Goal: Task Accomplishment & Management: Complete application form

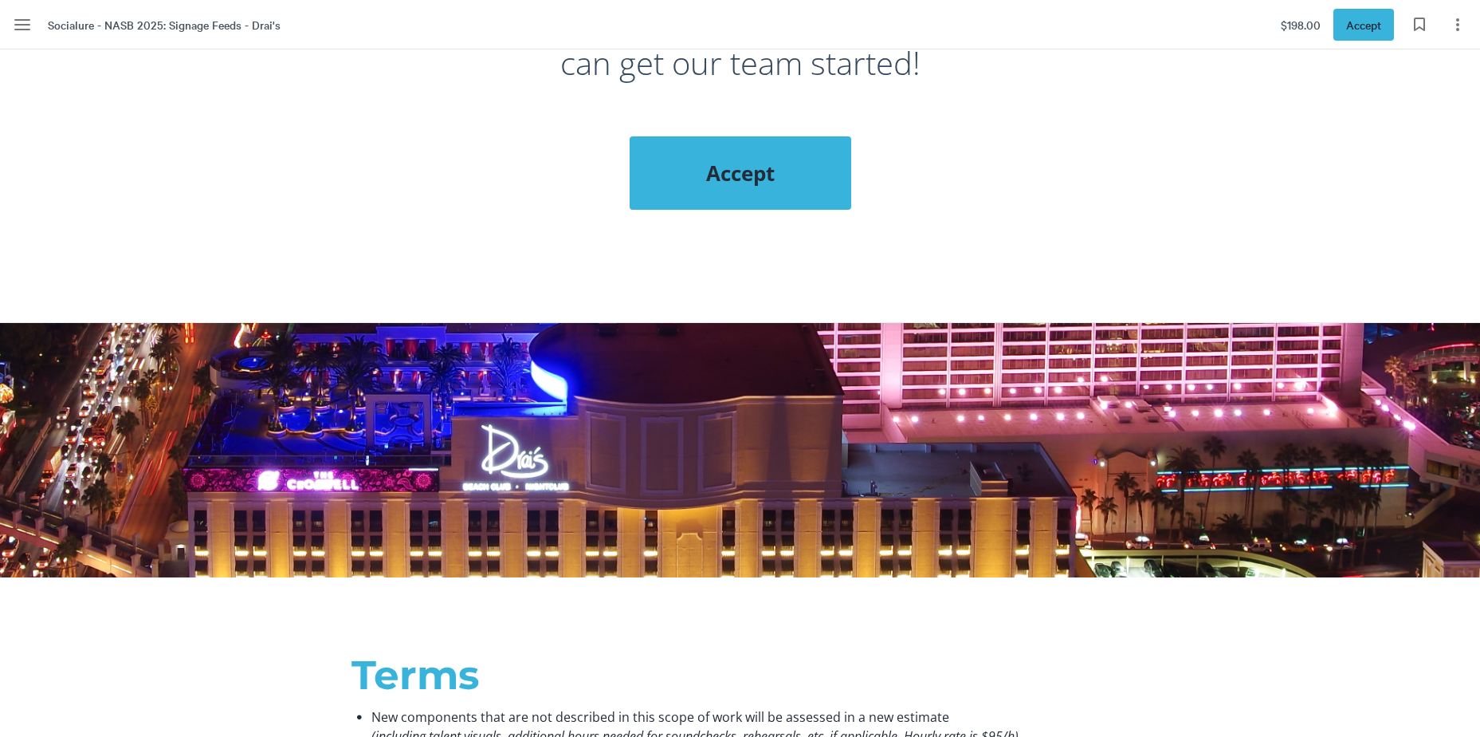
scroll to position [1674, 0]
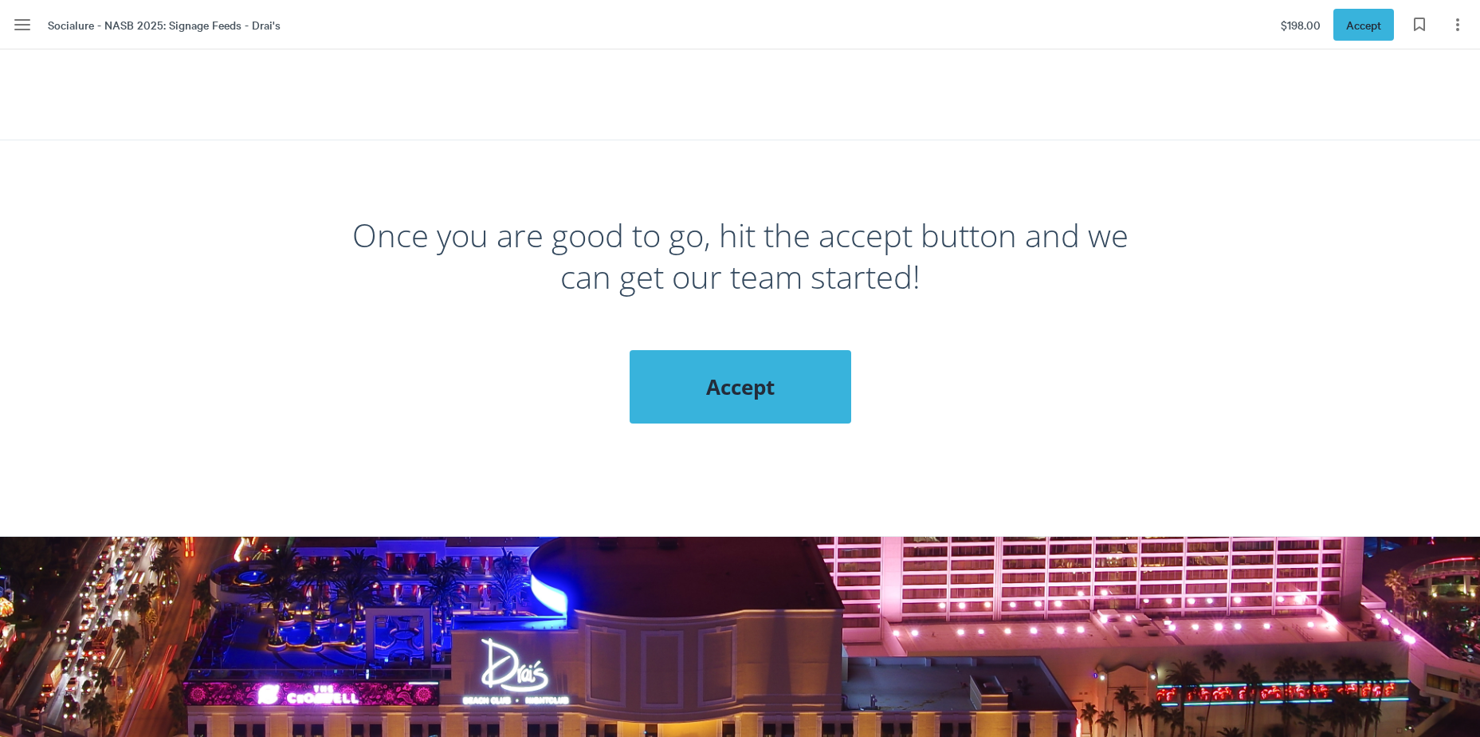
click at [753, 375] on span "Accept" at bounding box center [741, 386] width 158 height 29
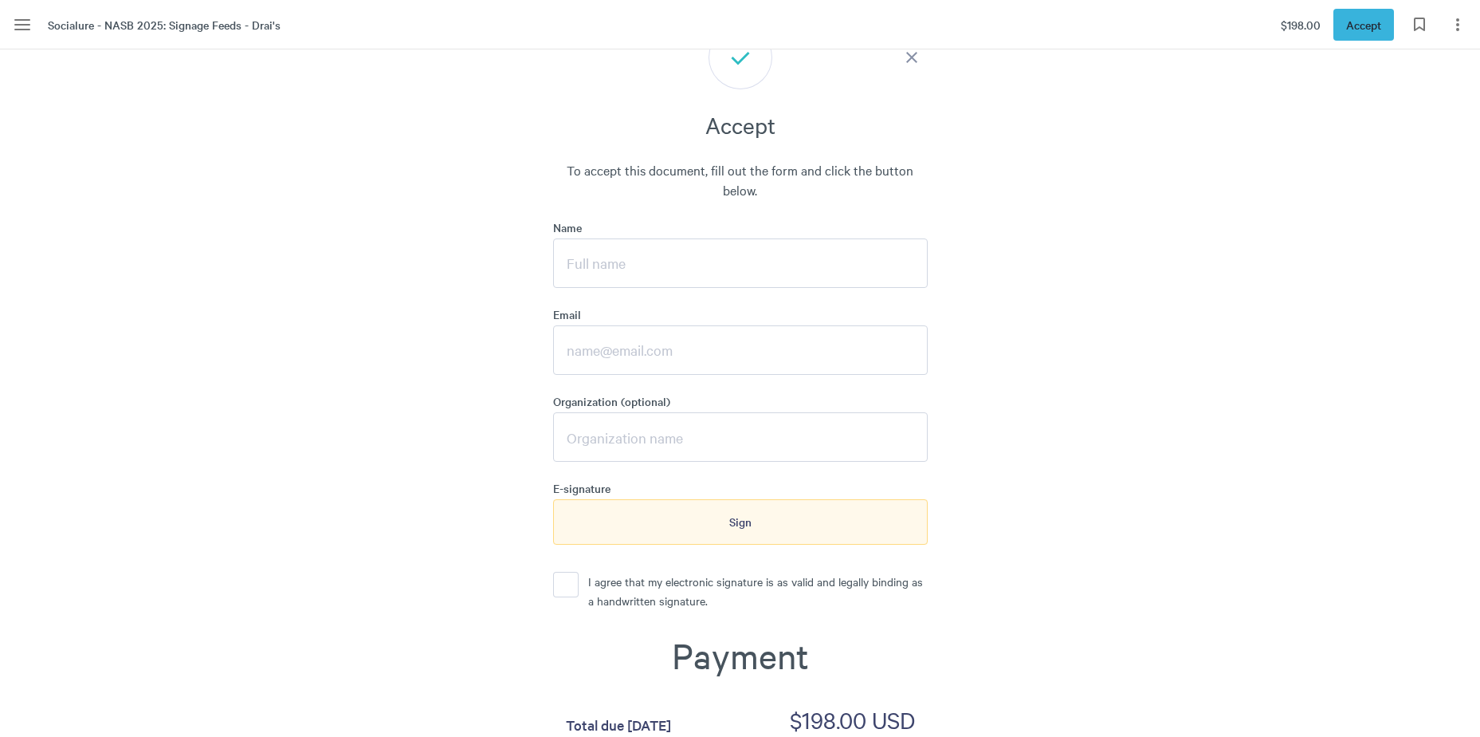
scroll to position [2024, 0]
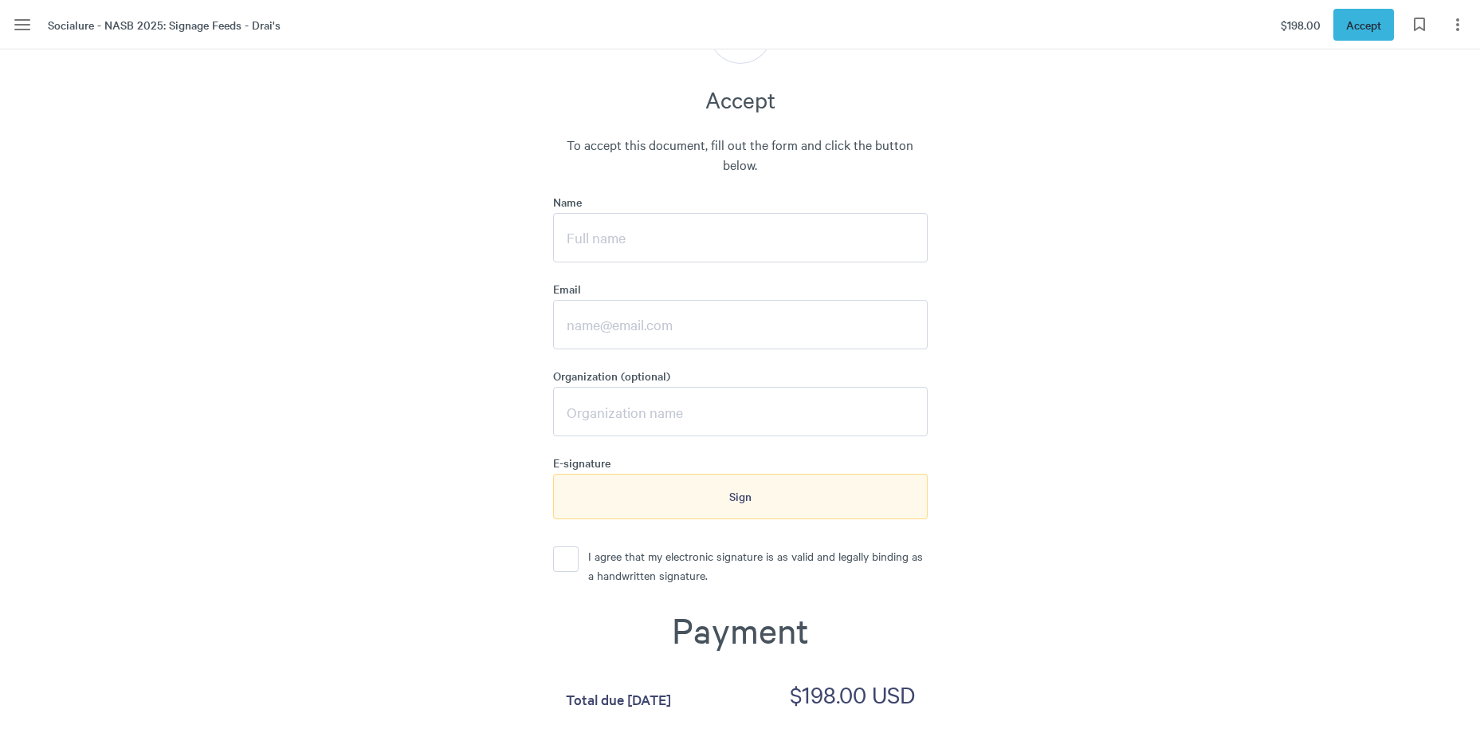
click at [683, 252] on input "Name" at bounding box center [740, 237] width 375 height 49
type input "[PERSON_NAME]"
type input "[PERSON_NAME][EMAIL_ADDRESS][DOMAIN_NAME]"
type input "Creative Group"
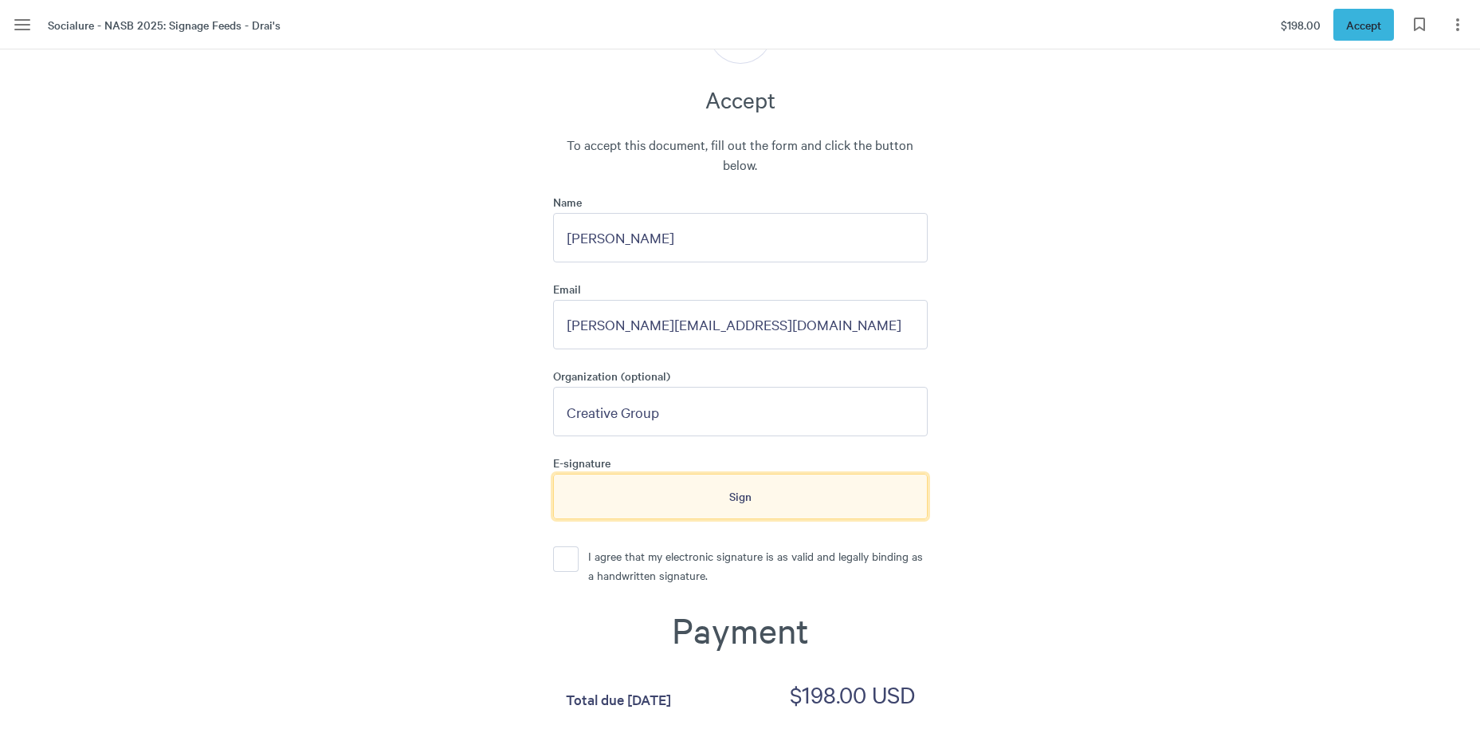
click at [756, 501] on div "Sign" at bounding box center [740, 495] width 375 height 45
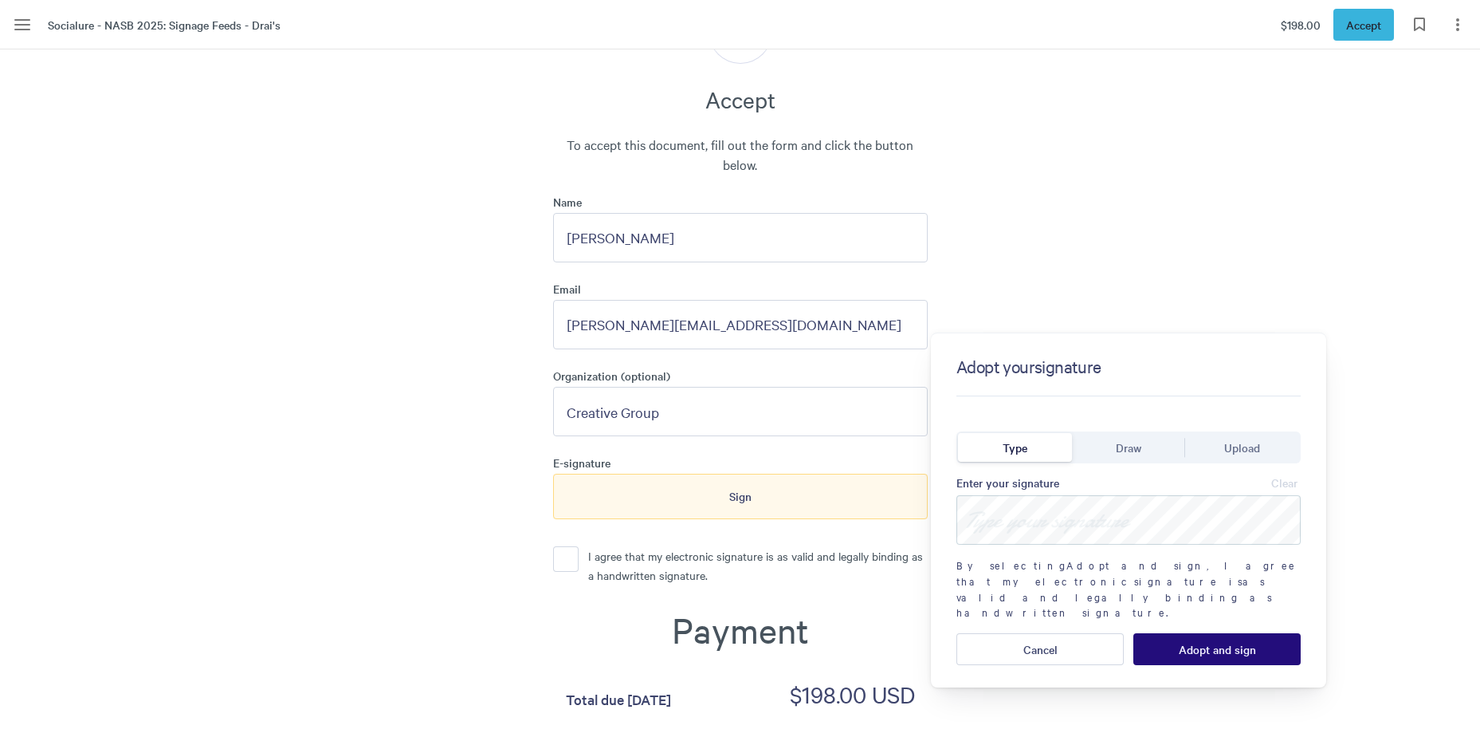
click at [579, 564] on label "I agree that my electronic signature is as valid and legally binding as a handw…" at bounding box center [753, 565] width 349 height 38
click at [575, 564] on button "I agree that my electronic signature is as valid and legally binding as a handw…" at bounding box center [566, 559] width 26 height 26
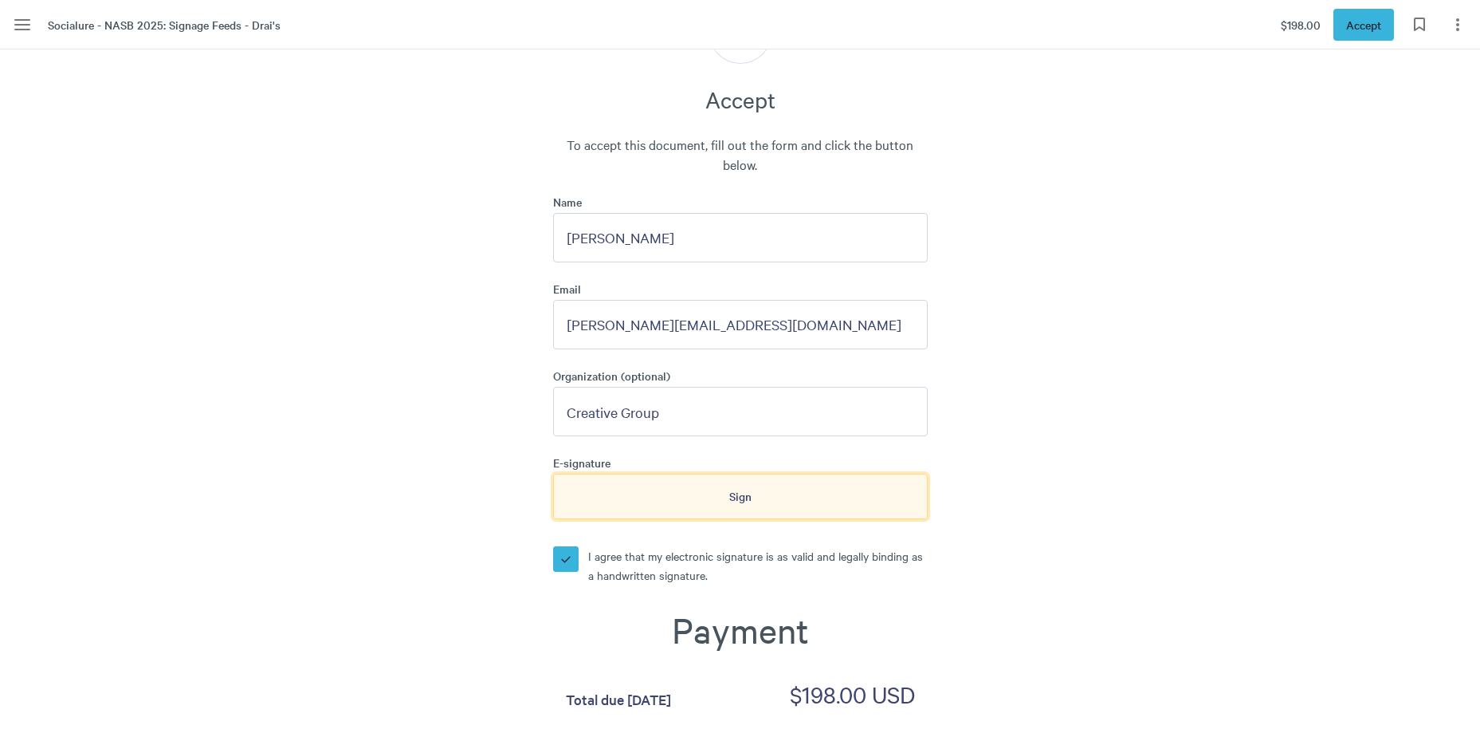
click at [759, 501] on div "Sign" at bounding box center [740, 495] width 375 height 45
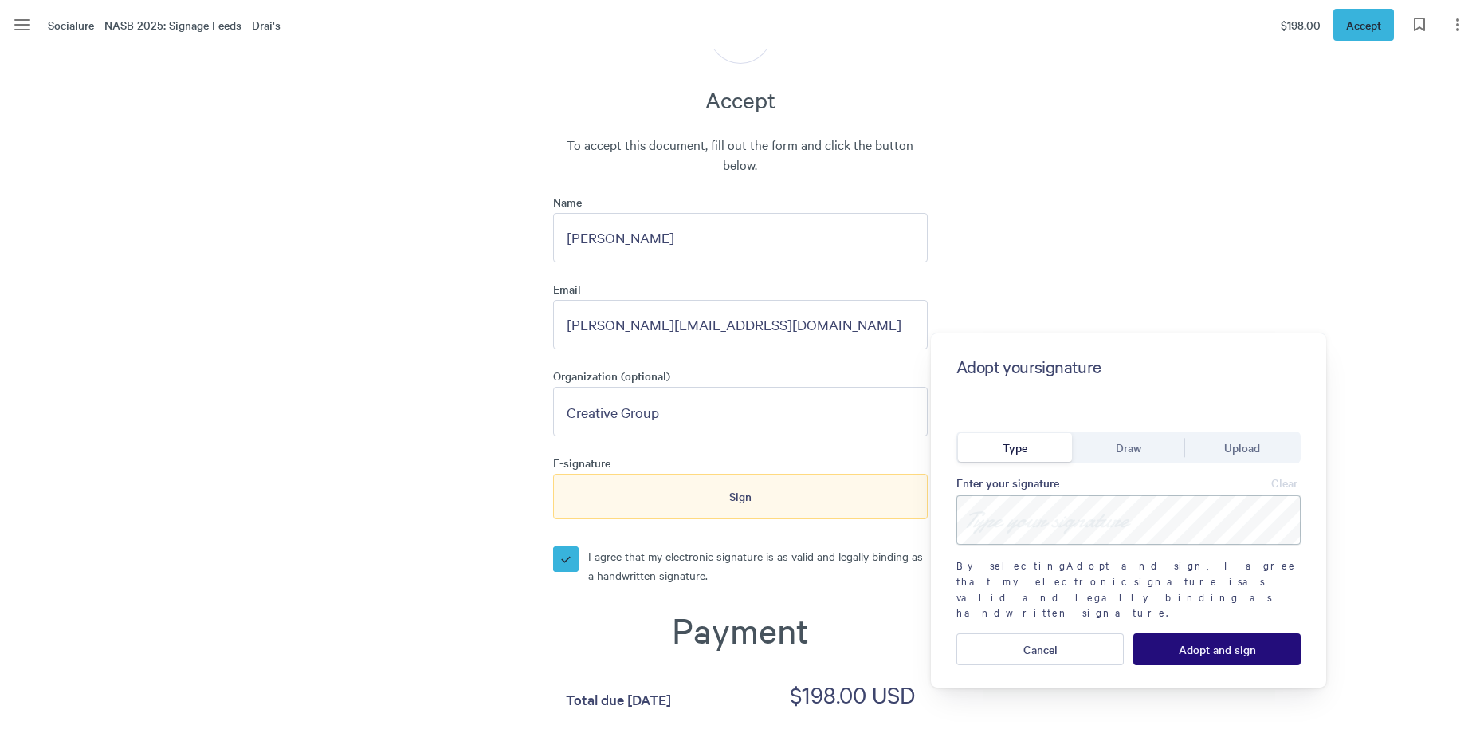
click at [1101, 533] on input at bounding box center [1129, 519] width 344 height 49
type input "[PERSON_NAME]"
click at [1221, 642] on span "Adopt and sign" at bounding box center [1217, 648] width 77 height 13
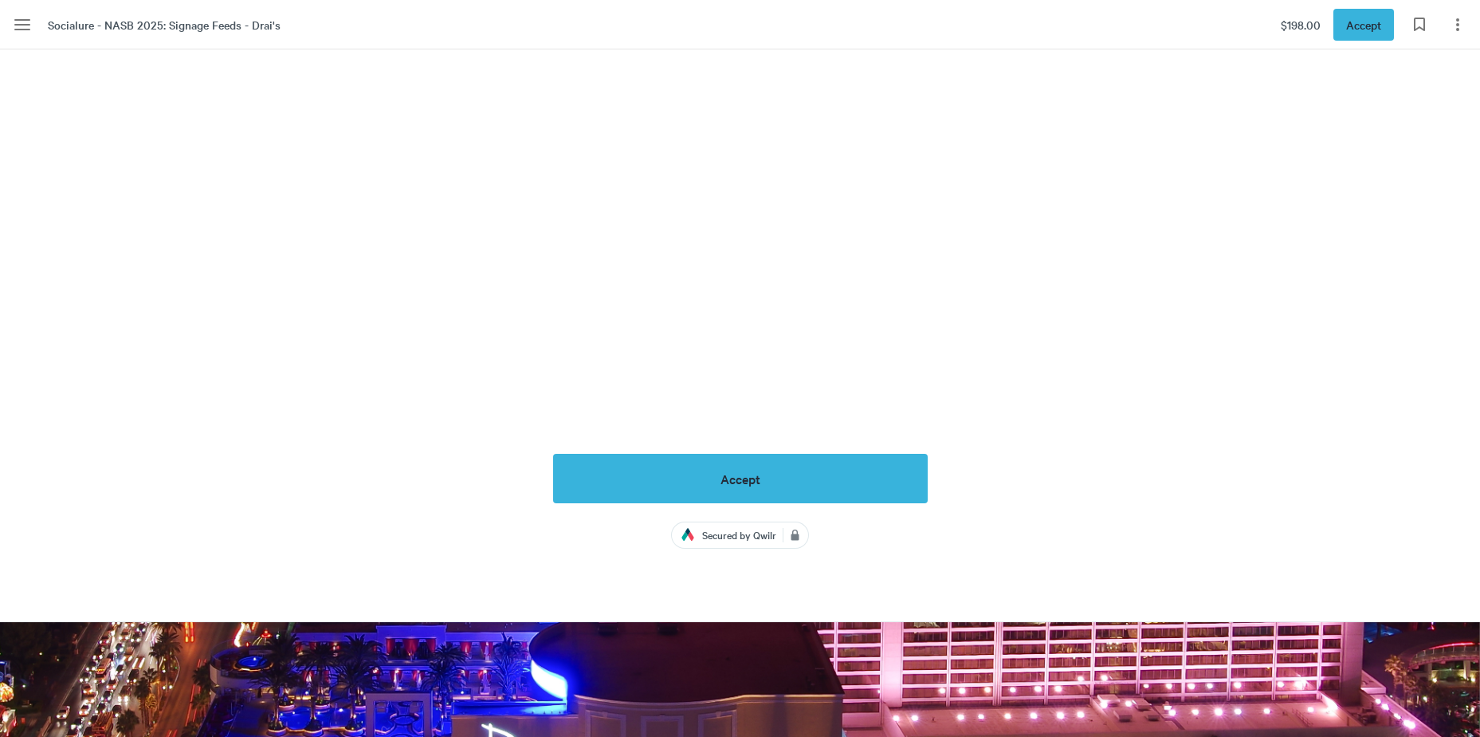
scroll to position [3234, 0]
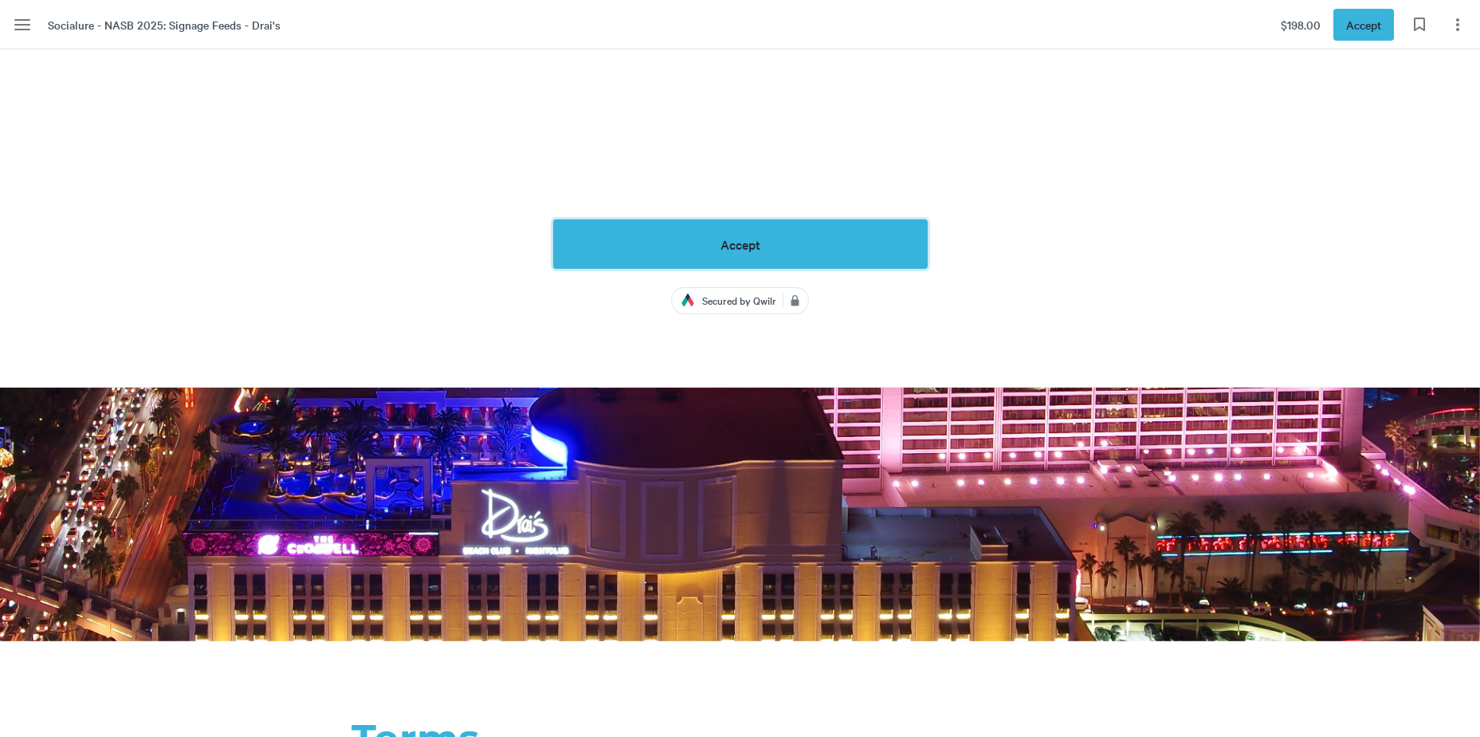
click at [741, 232] on button "Accept" at bounding box center [740, 243] width 375 height 49
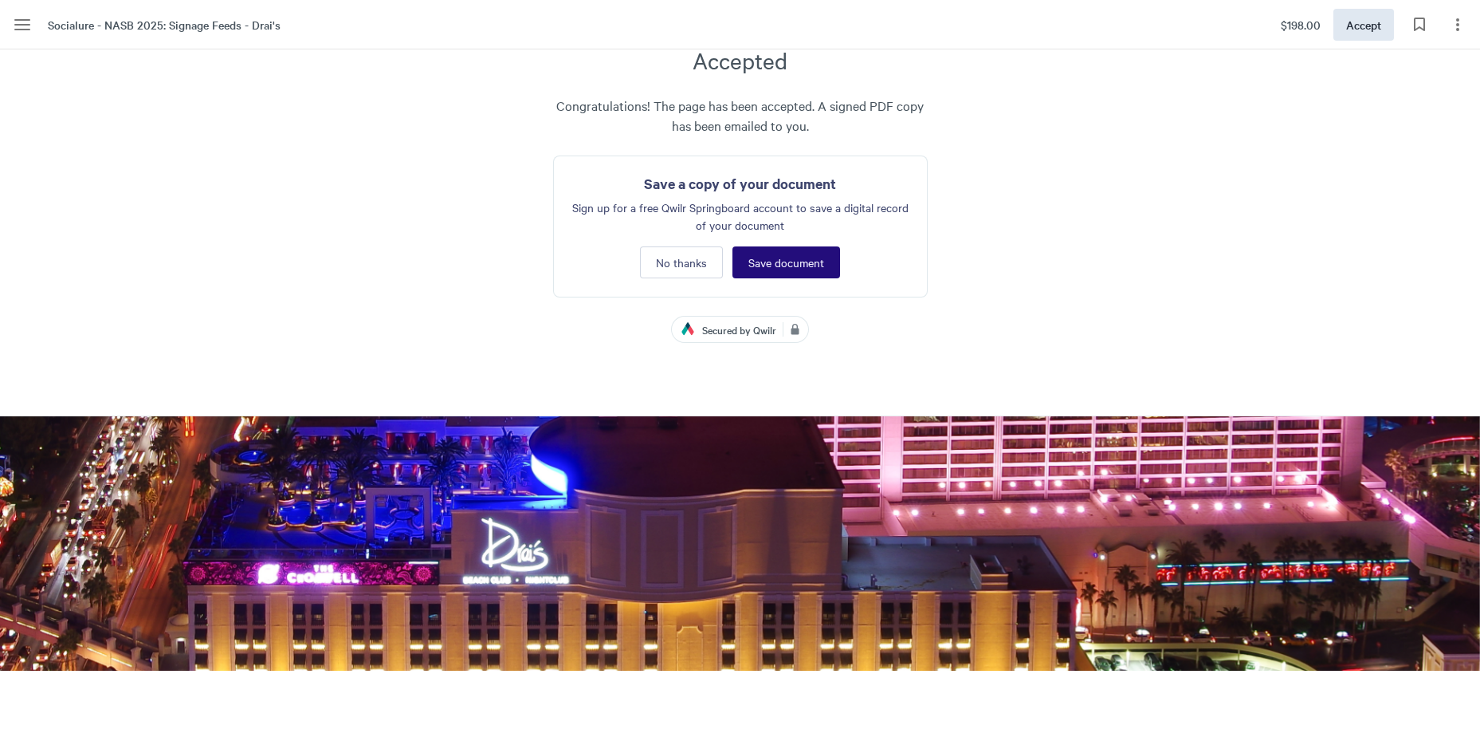
scroll to position [2024, 0]
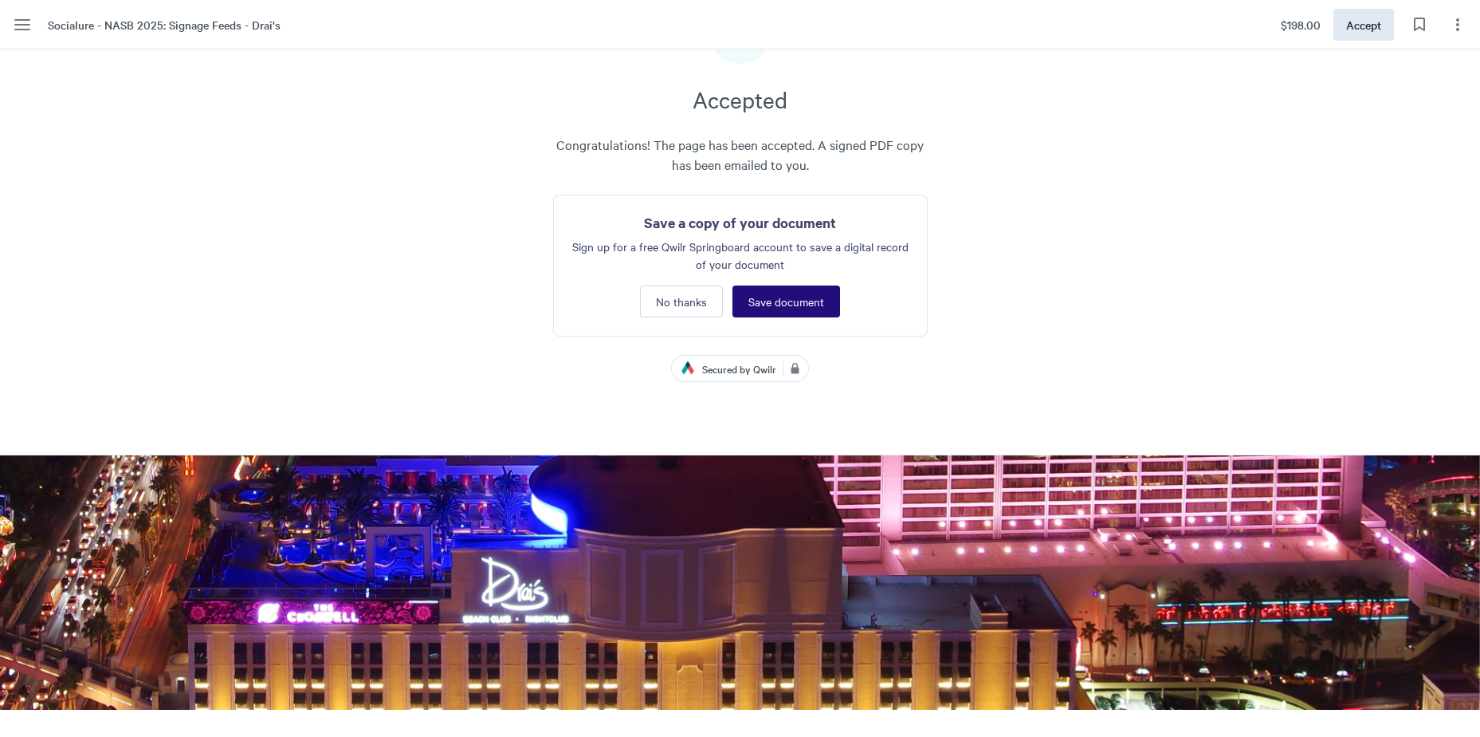
click at [785, 302] on span "Save document" at bounding box center [786, 301] width 76 height 13
